Goal: Information Seeking & Learning: Compare options

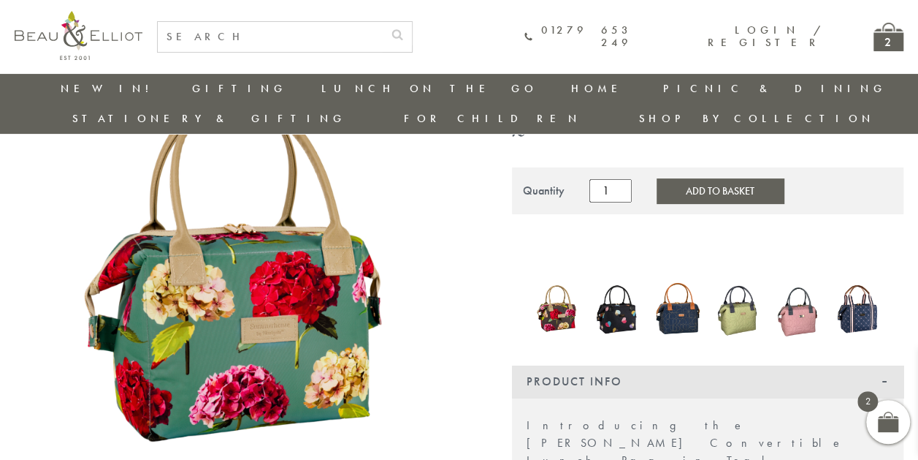
scroll to position [145, 0]
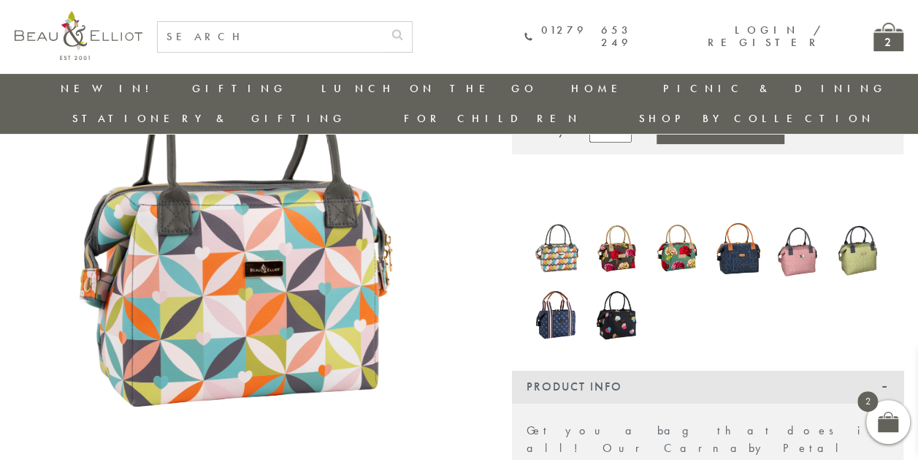
scroll to position [218, 0]
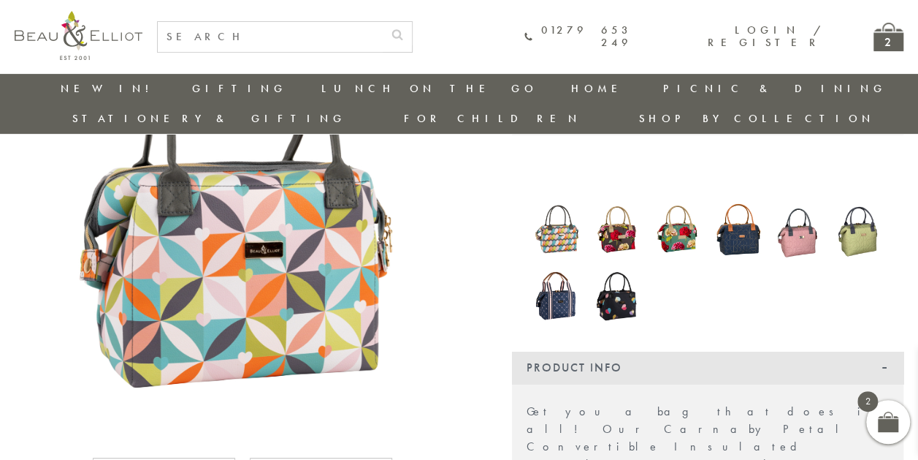
click at [552, 205] on img at bounding box center [557, 229] width 46 height 58
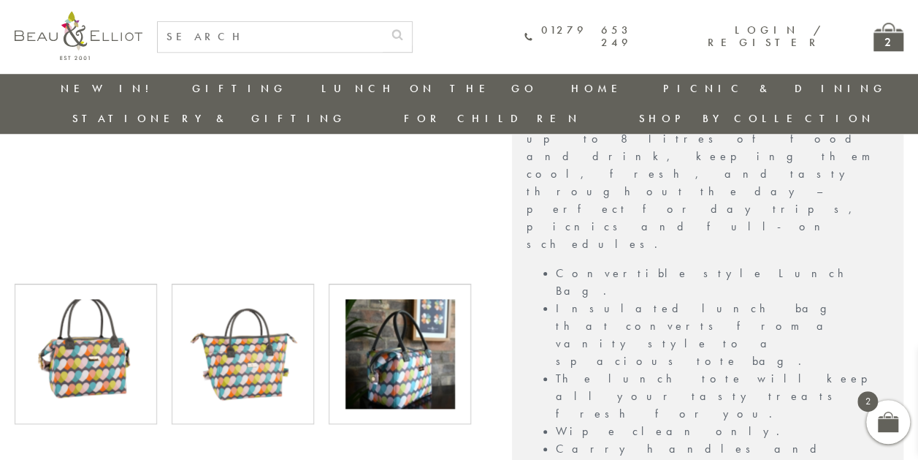
scroll to position [608, 0]
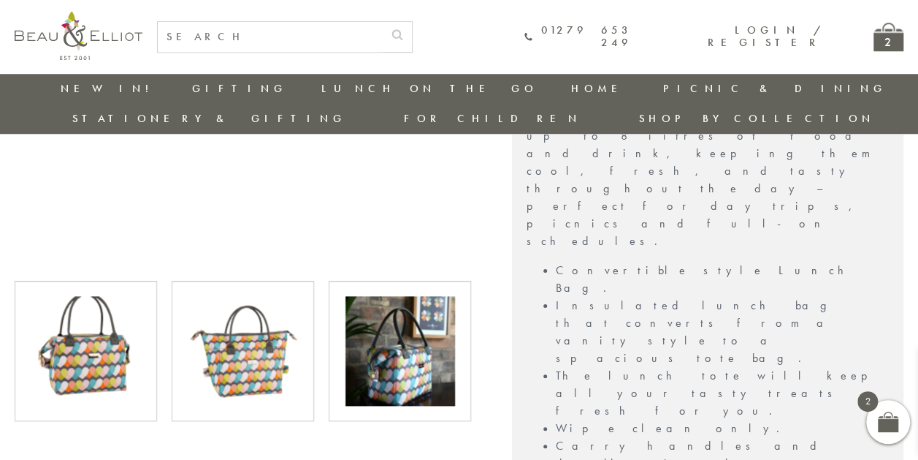
click at [412, 329] on img at bounding box center [401, 351] width 110 height 110
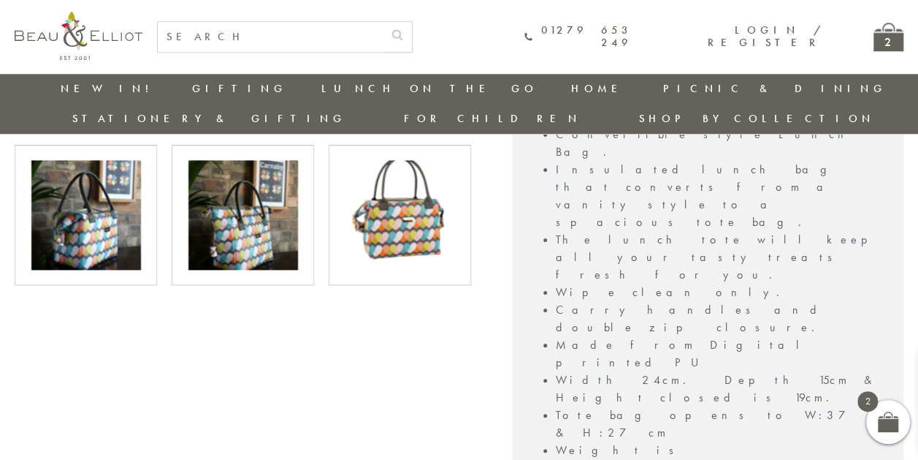
scroll to position [741, 0]
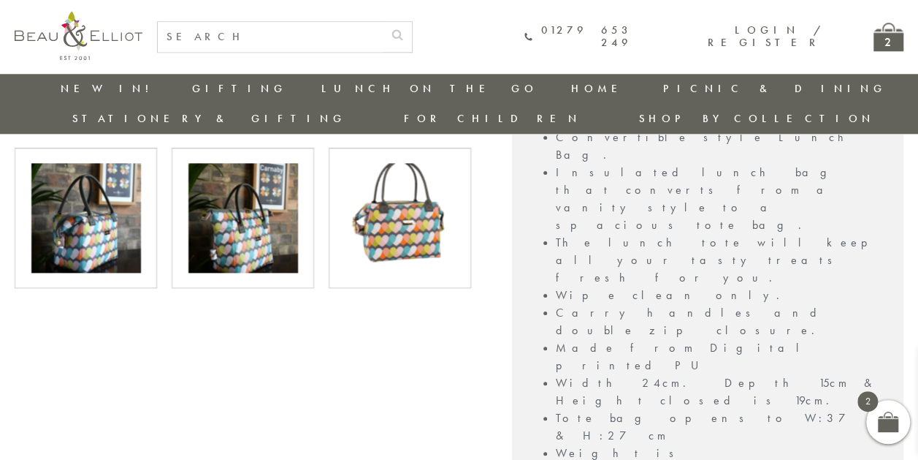
click at [404, 178] on img at bounding box center [401, 218] width 110 height 110
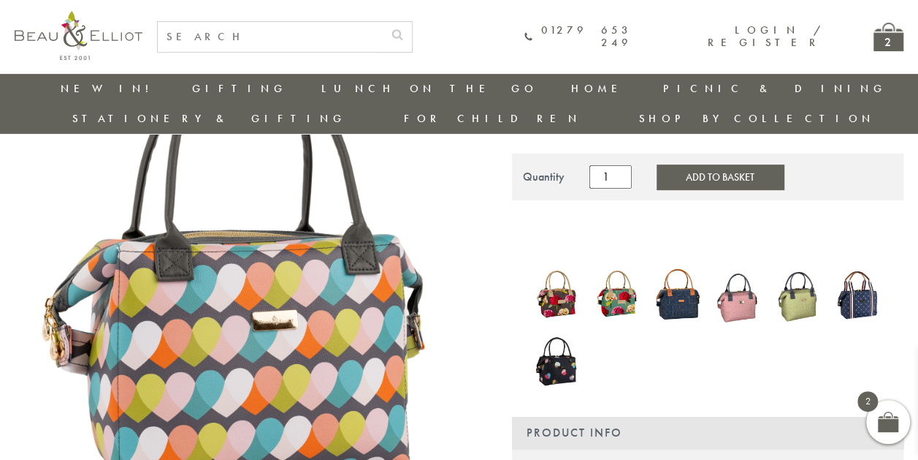
scroll to position [182, 0]
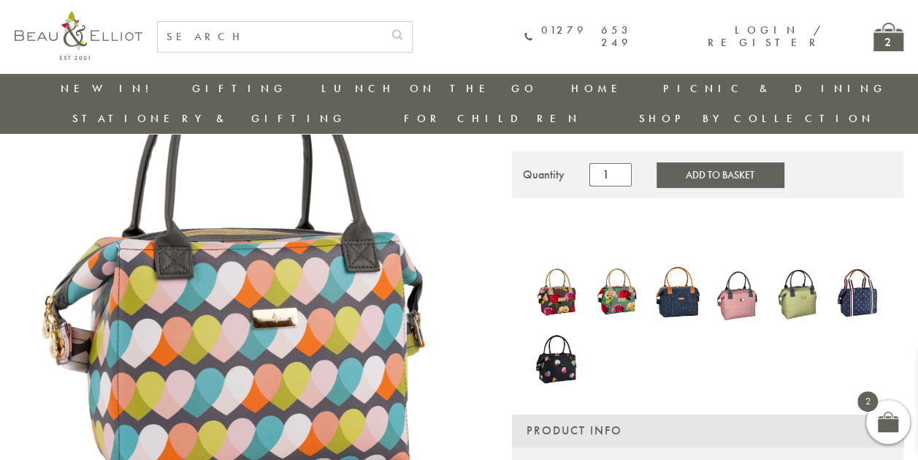
click at [610, 264] on img at bounding box center [618, 292] width 46 height 61
